Goal: Check status: Check status

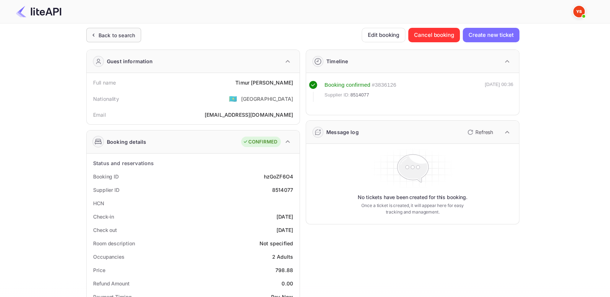
click at [104, 32] on div "Back to search" at bounding box center [117, 35] width 36 height 8
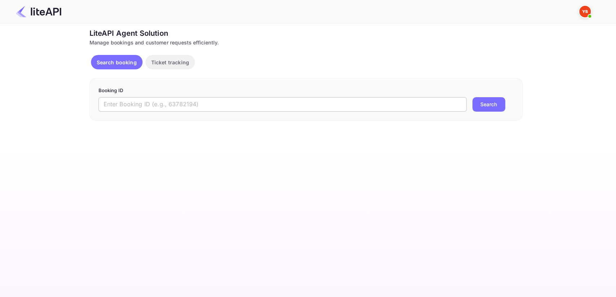
click at [160, 104] on input "text" at bounding box center [283, 104] width 368 height 14
paste input "9171971"
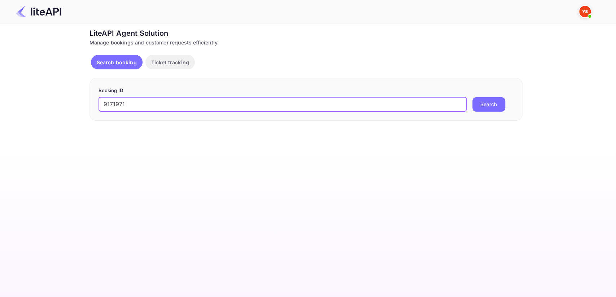
type input "9171971"
click at [499, 102] on button "Search" at bounding box center [488, 104] width 33 height 14
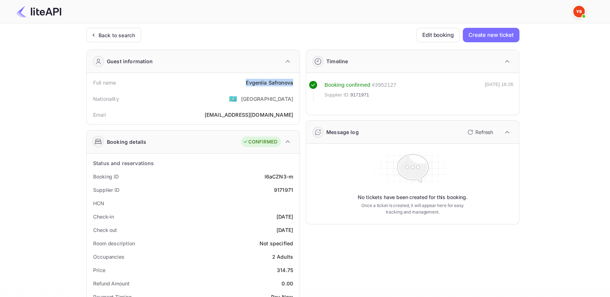
drag, startPoint x: 259, startPoint y: 80, endPoint x: 296, endPoint y: 80, distance: 36.5
click at [296, 80] on div "Full name [PERSON_NAME]" at bounding box center [193, 82] width 207 height 13
copy div "[PERSON_NAME]"
drag, startPoint x: 275, startPoint y: 185, endPoint x: 297, endPoint y: 185, distance: 22.7
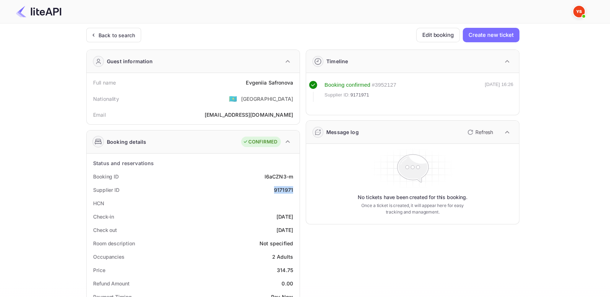
copy div "9171971"
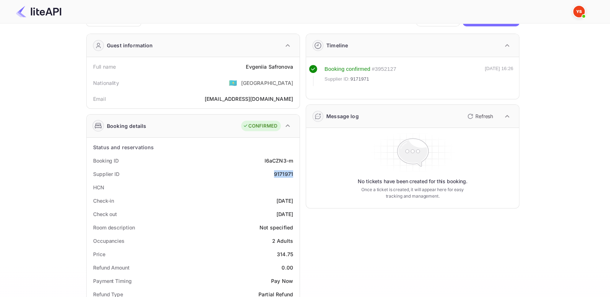
scroll to position [40, 0]
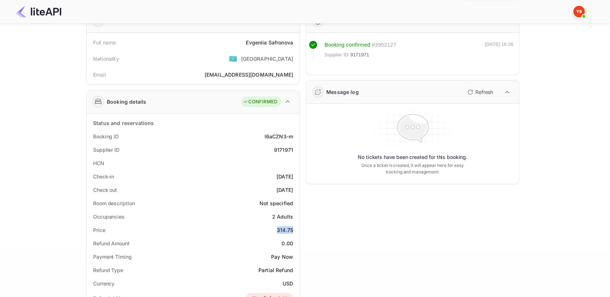
drag, startPoint x: 272, startPoint y: 228, endPoint x: 294, endPoint y: 228, distance: 21.7
click at [294, 228] on div "Price 314.75" at bounding box center [193, 229] width 207 height 13
copy div "314.75"
